Goal: Transaction & Acquisition: Purchase product/service

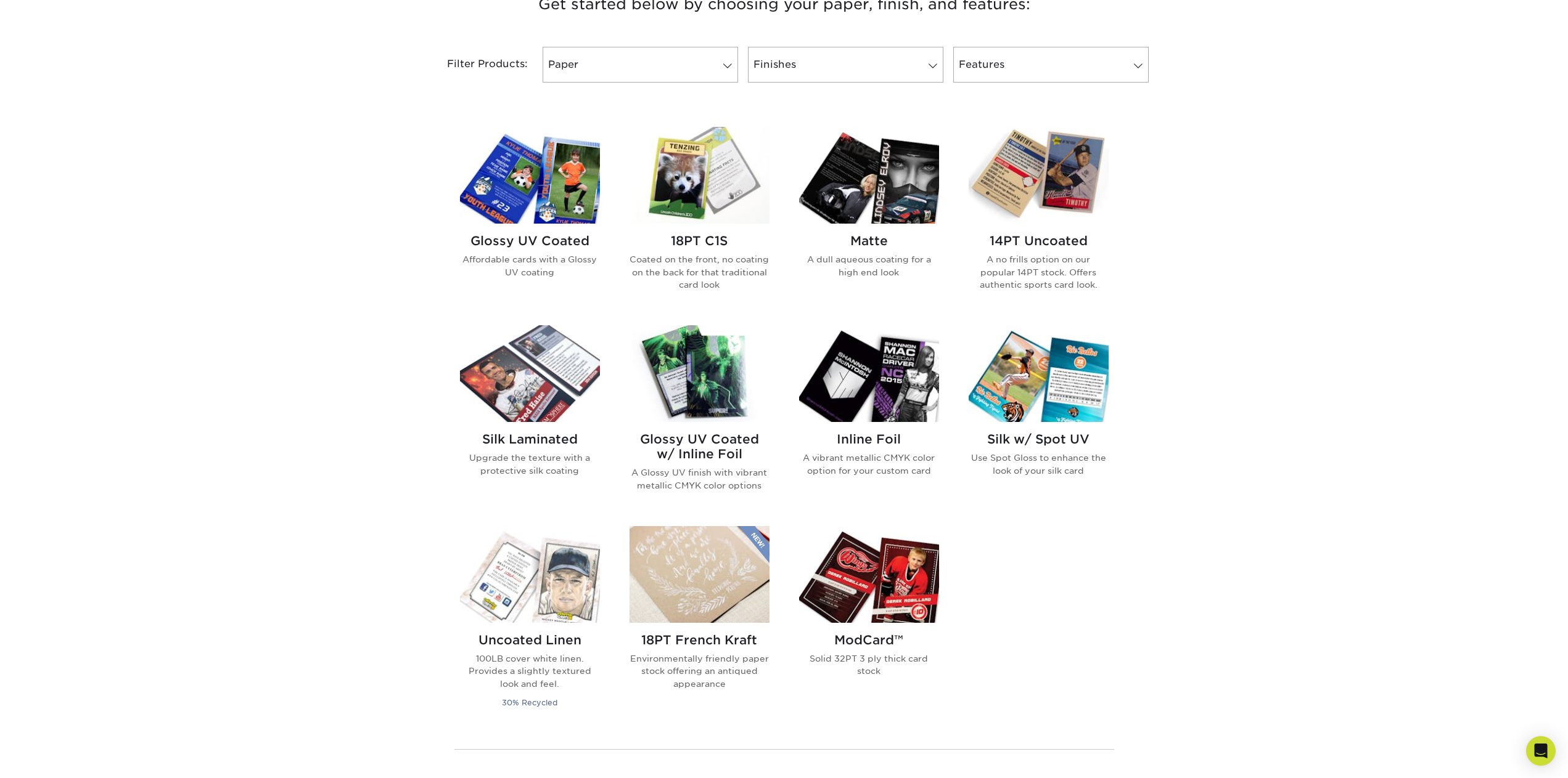
scroll to position [493, 0]
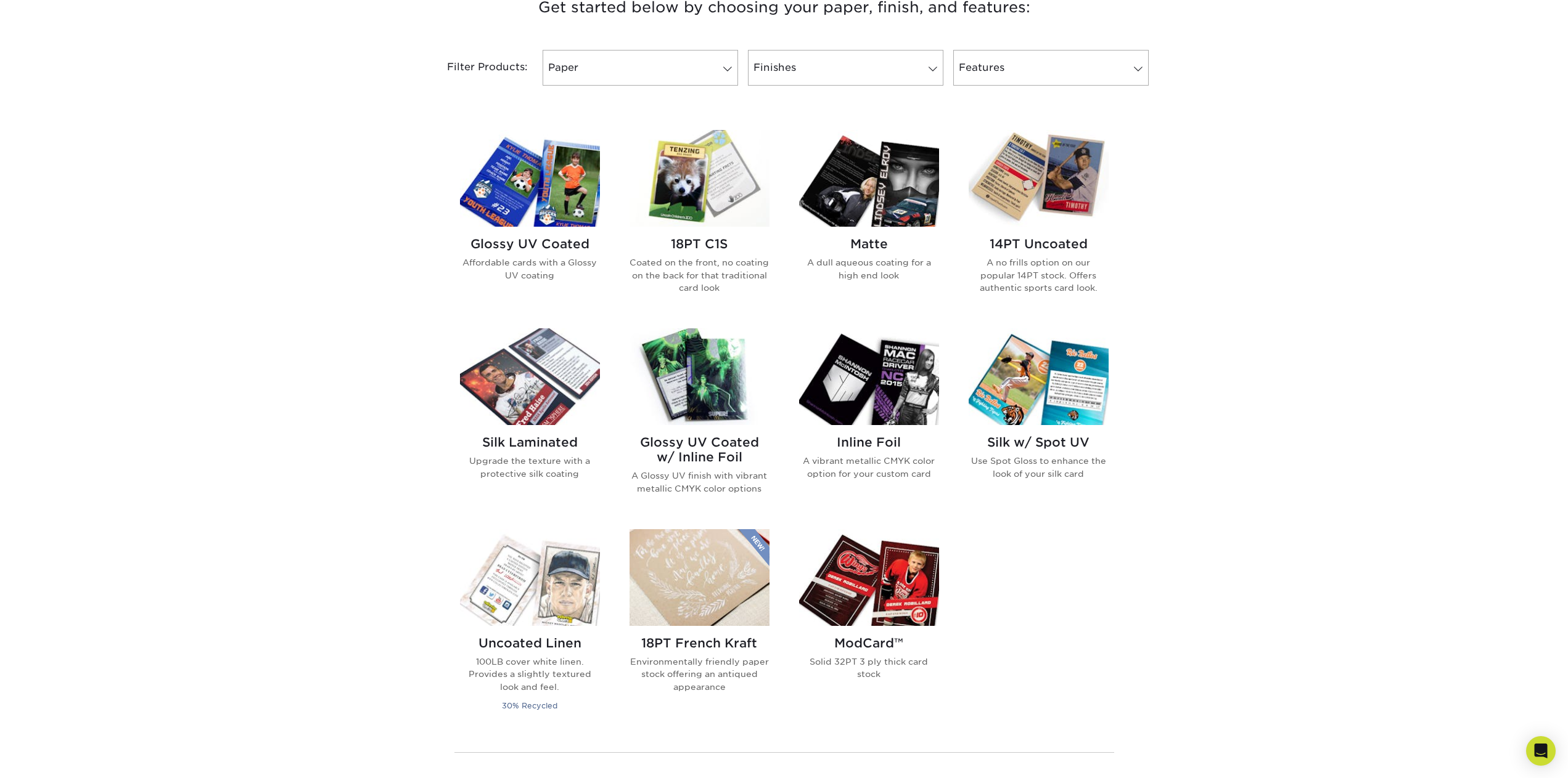
click at [872, 245] on h2 "Matte" at bounding box center [869, 244] width 140 height 15
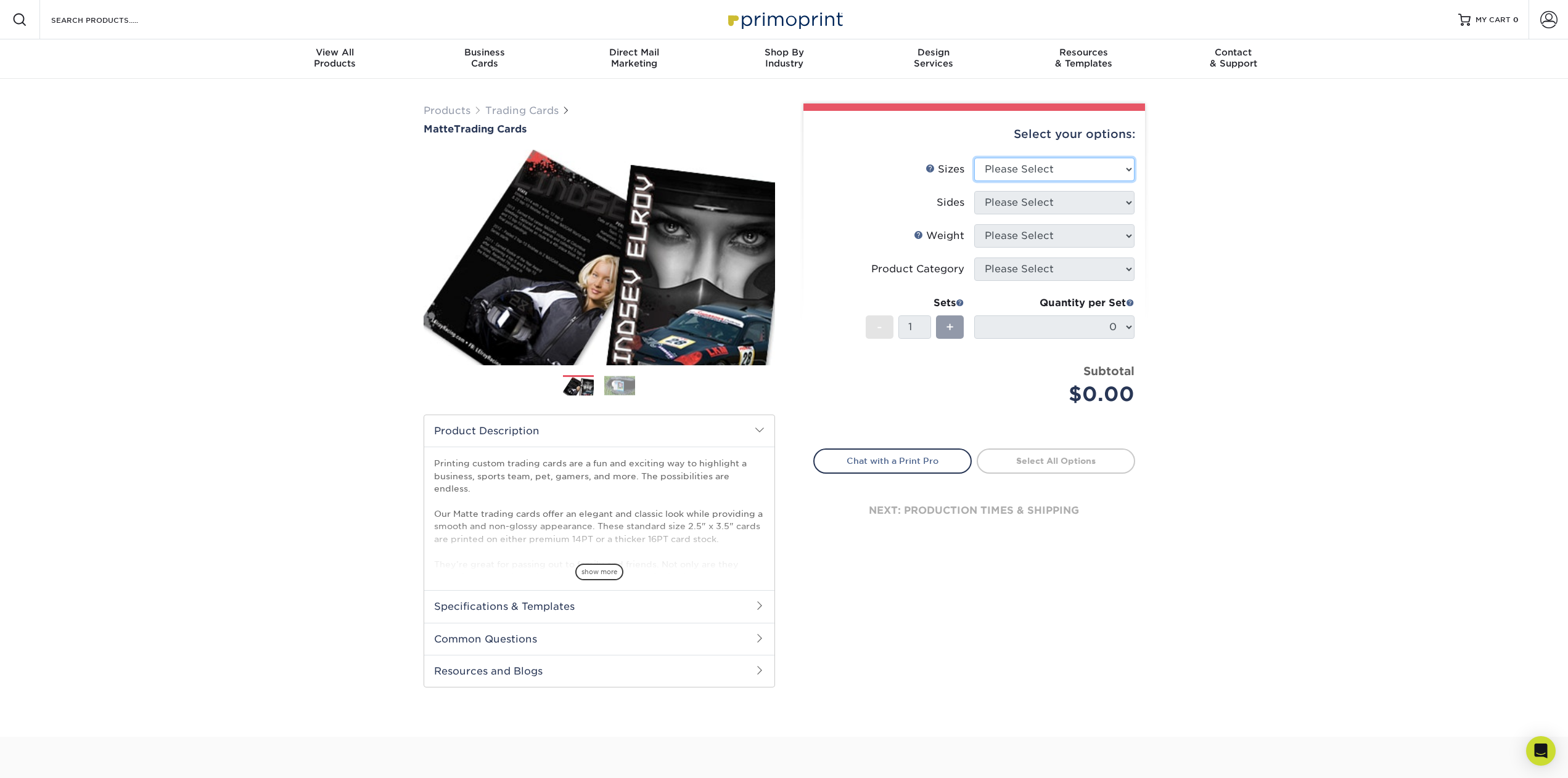
click at [1047, 165] on select "Please Select 2.5" x 3.5"" at bounding box center [1054, 169] width 161 height 23
select select "2.50x3.50"
click at [974, 158] on select "Please Select 2.5" x 3.5"" at bounding box center [1054, 169] width 161 height 23
click at [1037, 208] on select "Please Select Print Both Sides Print Front Only" at bounding box center [1054, 202] width 161 height 23
select select "13abbda7-1d64-4f25-8bb2-c179b224825d"
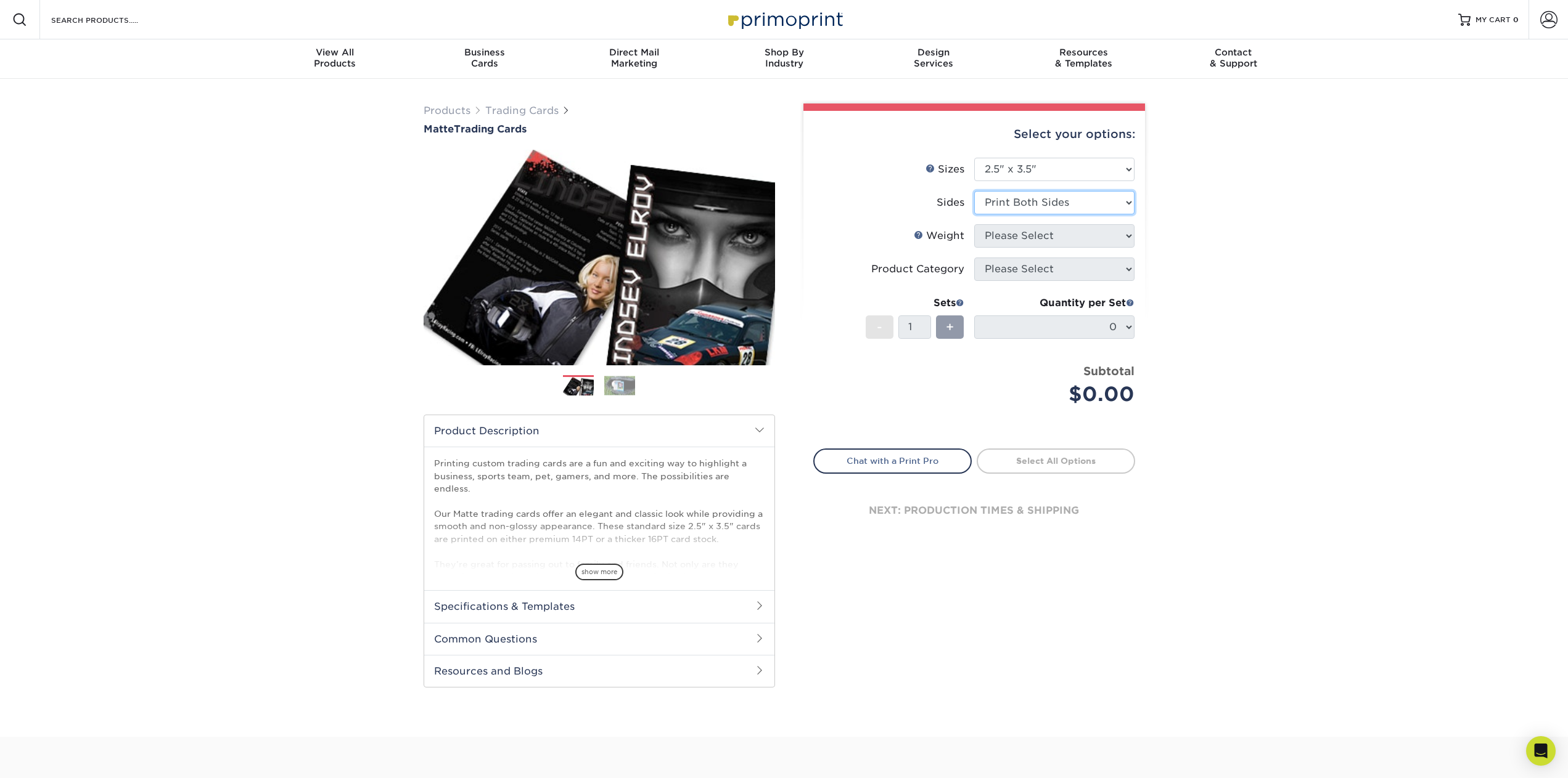
click at [974, 191] on select "Please Select Print Both Sides Print Front Only" at bounding box center [1054, 202] width 161 height 23
click at [1038, 230] on select "Please Select 16PT 14PT" at bounding box center [1054, 236] width 161 height 23
select select "16PT"
click at [974, 224] on select "Please Select 16PT 14PT" at bounding box center [1054, 236] width 161 height 23
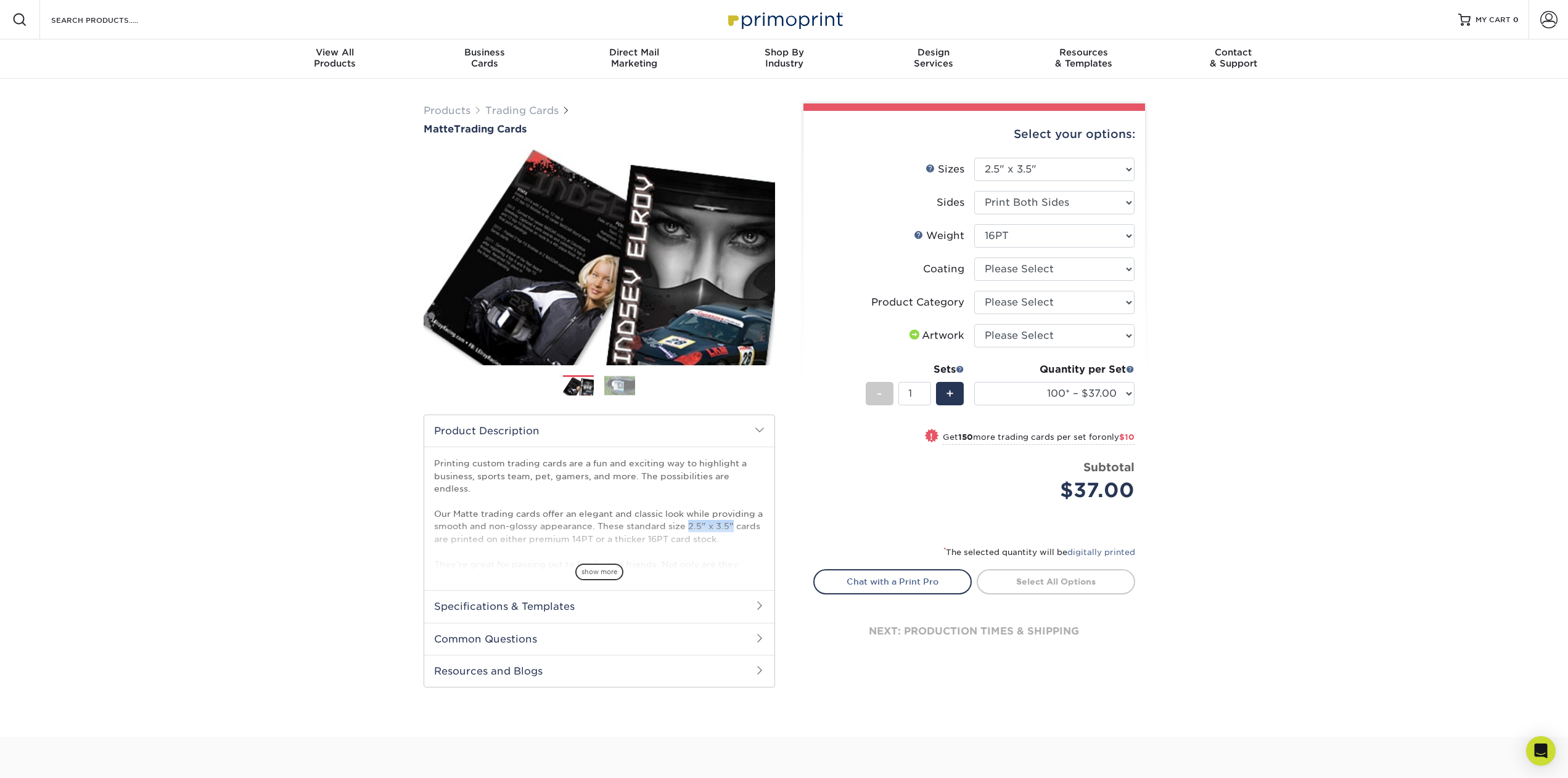
drag, startPoint x: 731, startPoint y: 515, endPoint x: 687, endPoint y: 515, distance: 44.0
click at [687, 515] on p "Printing custom trading cards are a fun and exciting way to highlight a busines…" at bounding box center [599, 539] width 330 height 164
click at [1056, 274] on select at bounding box center [1054, 269] width 161 height 23
select select "121bb7b5-3b4d-429f-bd8d-bbf80e953313"
click at [974, 258] on select at bounding box center [1054, 269] width 161 height 23
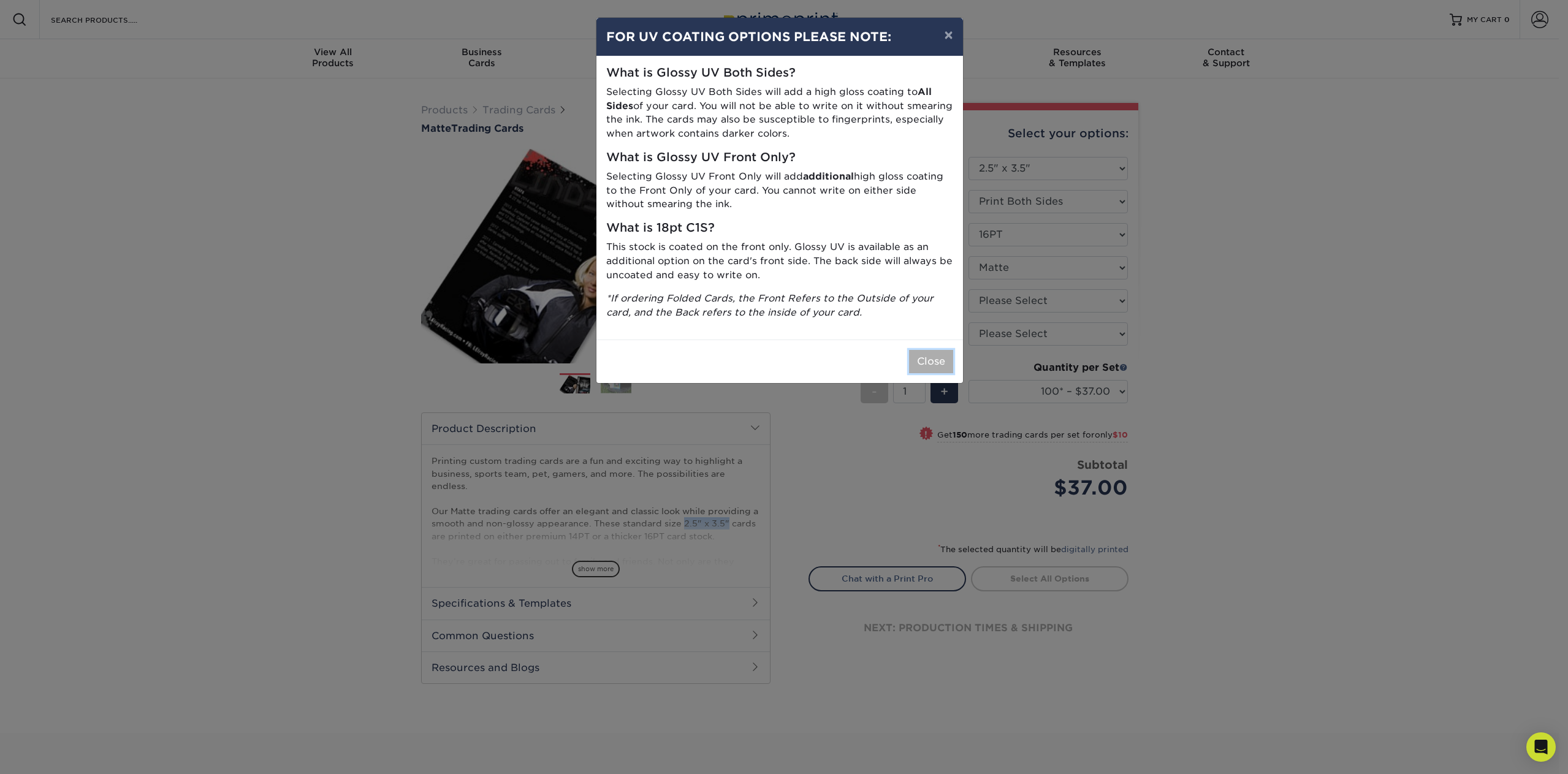
click at [935, 363] on button "Close" at bounding box center [931, 361] width 44 height 23
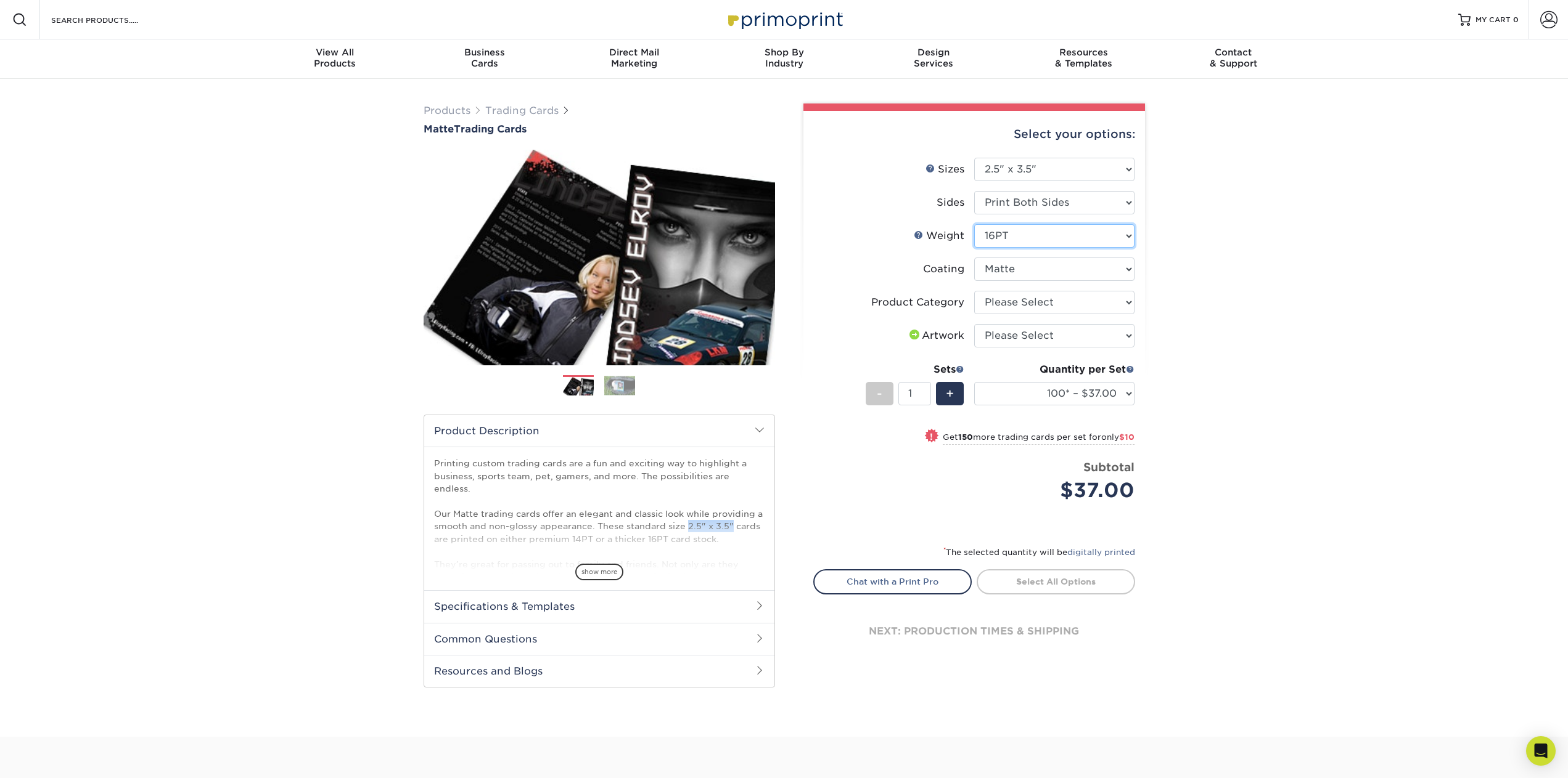
click at [1051, 236] on select "Please Select 16PT 14PT" at bounding box center [1054, 236] width 161 height 23
click at [1052, 299] on select "Please Select Trading Cards" at bounding box center [1054, 302] width 161 height 23
select select "c2f9bce9-36c2-409d-b101-c29d9d031e18"
click at [974, 291] on select "Please Select Trading Cards" at bounding box center [1054, 302] width 161 height 23
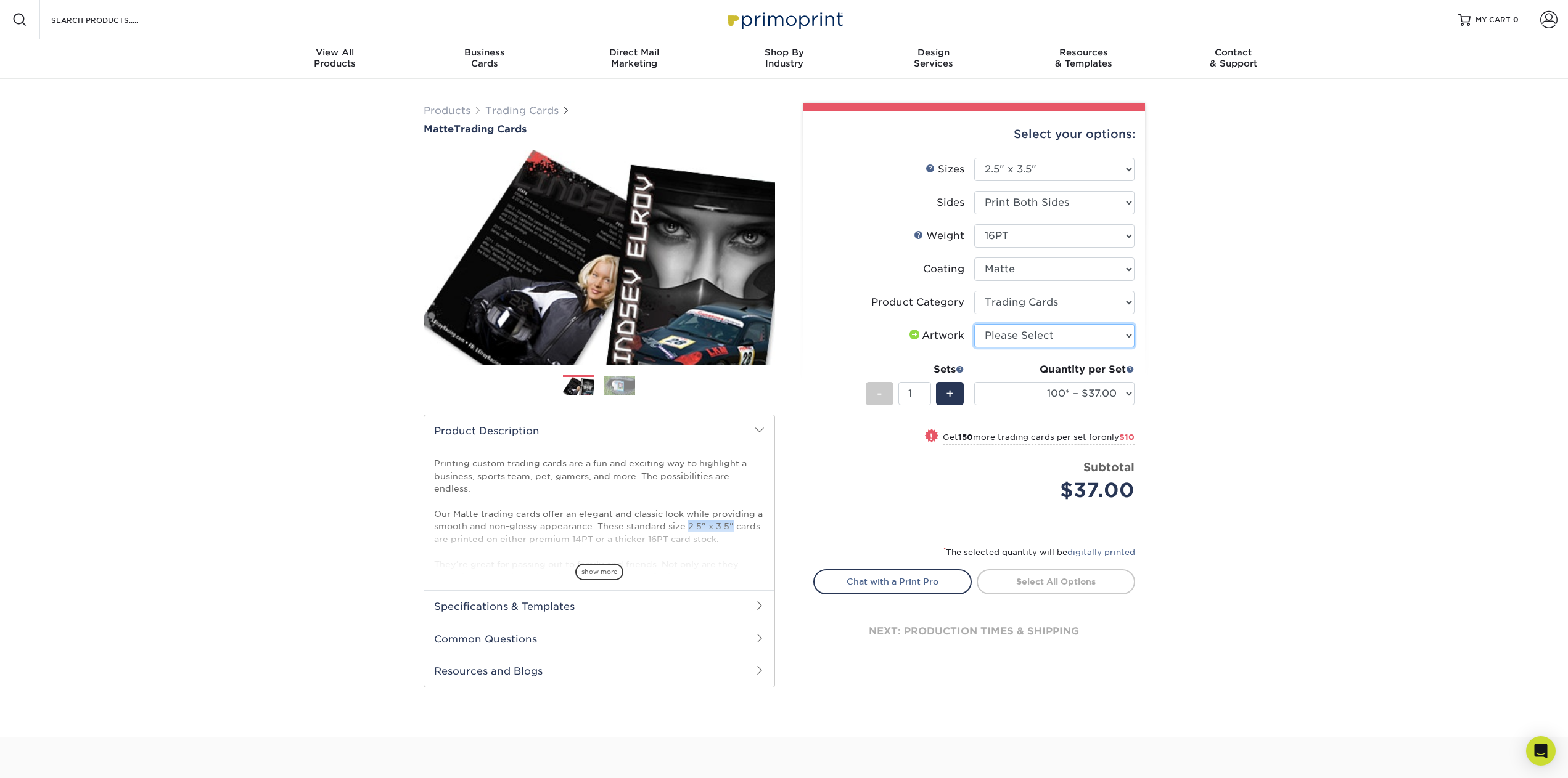
click at [1074, 339] on select "Please Select I will upload files I need a design - $100" at bounding box center [1054, 336] width 161 height 23
select select "upload"
click at [974, 324] on select "Please Select I will upload files I need a design - $100" at bounding box center [1054, 336] width 161 height 23
click at [1077, 398] on select "100* – $37.00 250* – $47.00 500* – $58.00 1000 – $71.00 2500 – $141.00 5000 – $…" at bounding box center [1054, 393] width 161 height 23
click at [1077, 395] on select "100* – $37.00 250* – $47.00 500* – $58.00 1000 – $71.00 2500 – $141.00 5000 – $…" at bounding box center [1054, 393] width 161 height 23
